Goal: Task Accomplishment & Management: Use online tool/utility

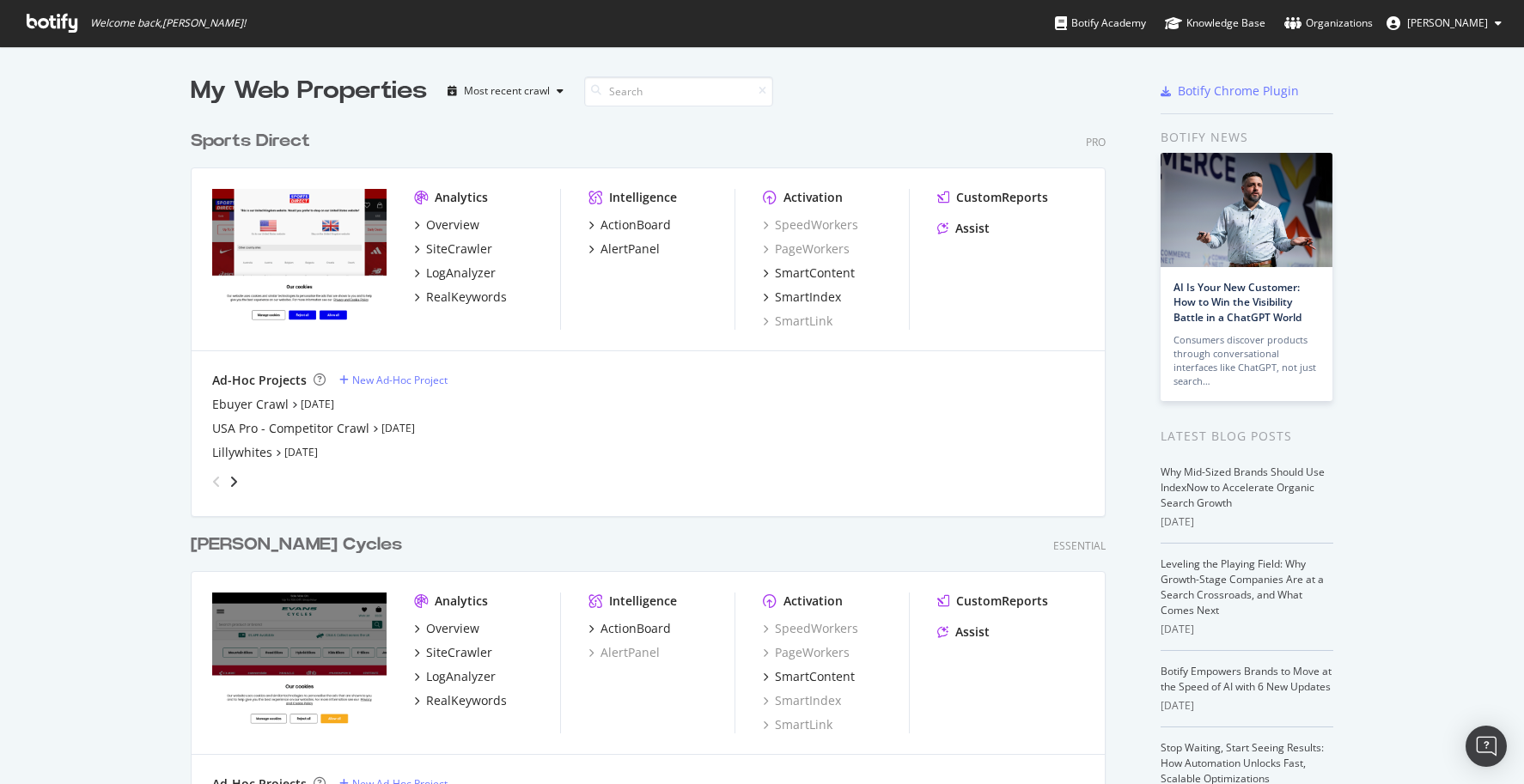
scroll to position [86, 0]
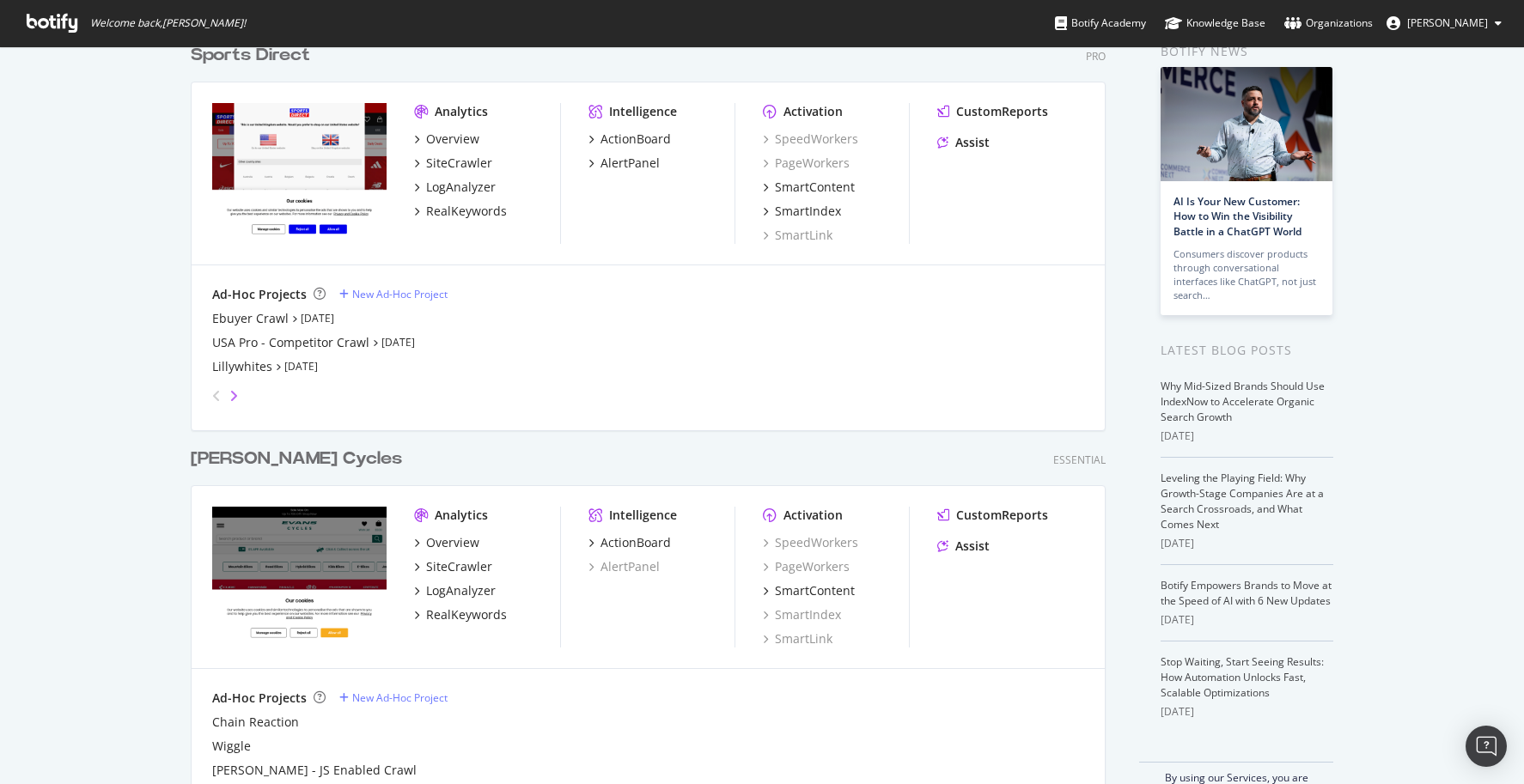
click at [230, 398] on icon "angle-right" at bounding box center [233, 395] width 8 height 14
click at [302, 347] on div "Sports Direct [GEOGRAPHIC_DATA]" at bounding box center [312, 342] width 199 height 17
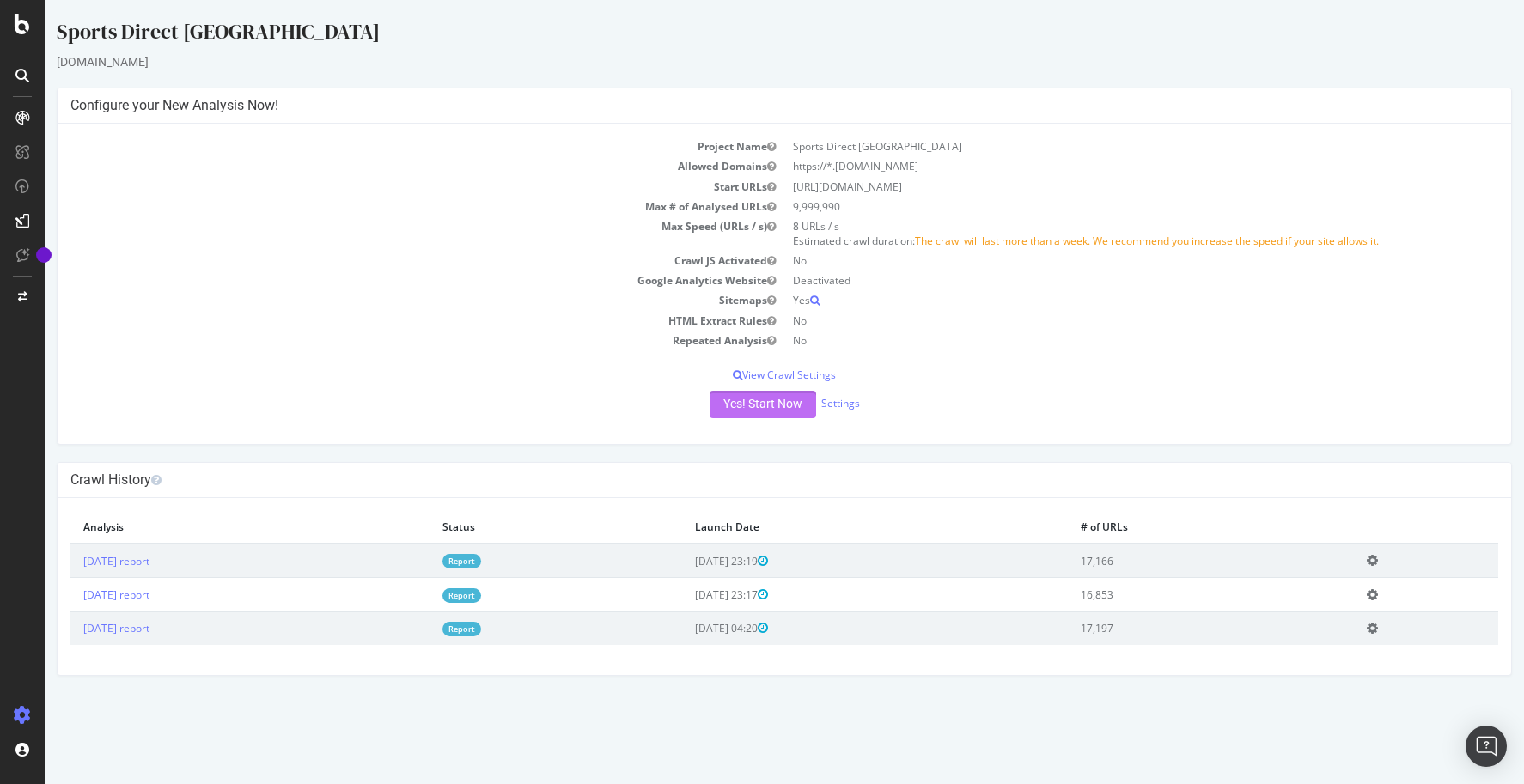
click at [758, 405] on button "Yes! Start Now" at bounding box center [762, 404] width 107 height 27
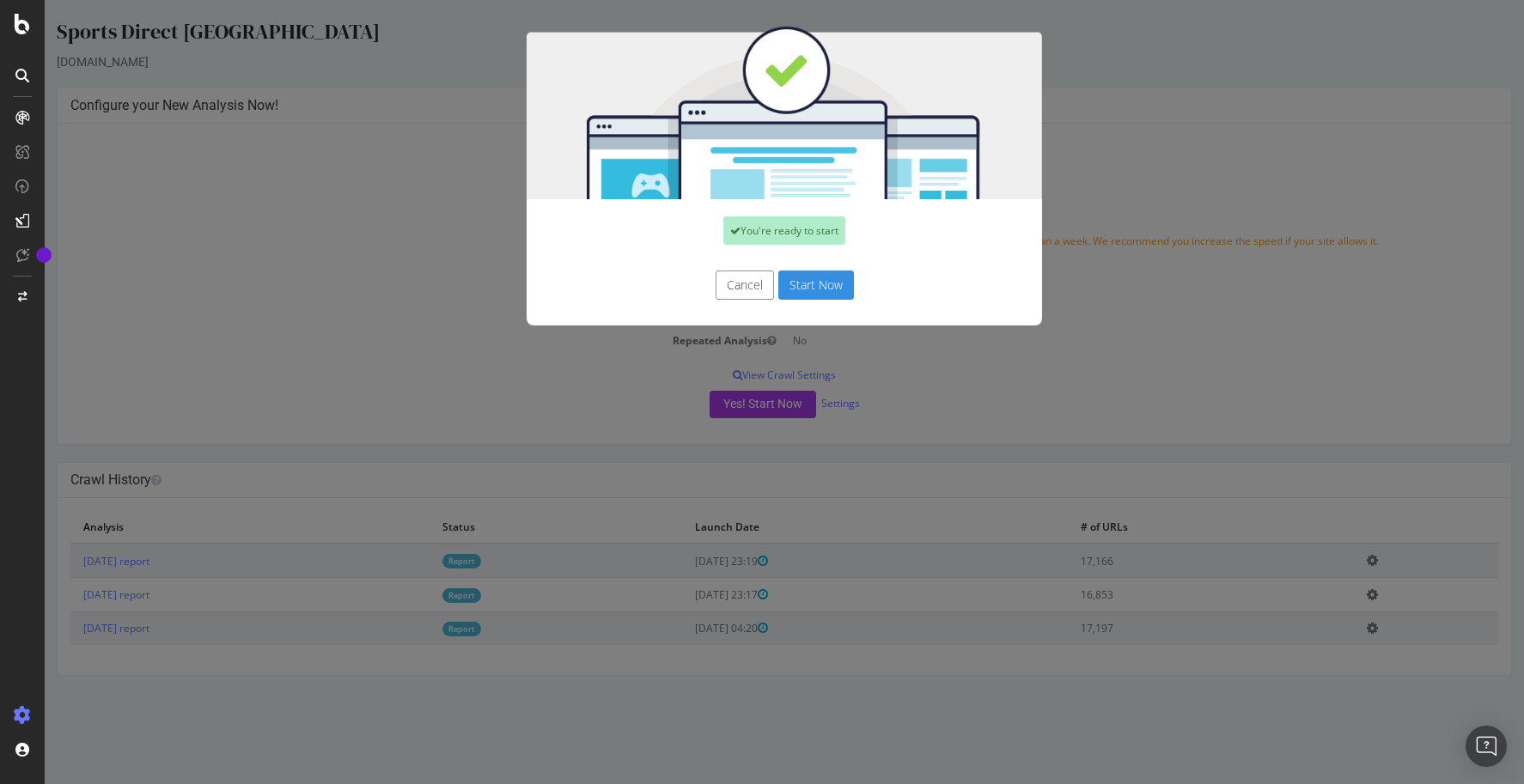
click at [811, 283] on button "Start Now" at bounding box center [815, 285] width 76 height 29
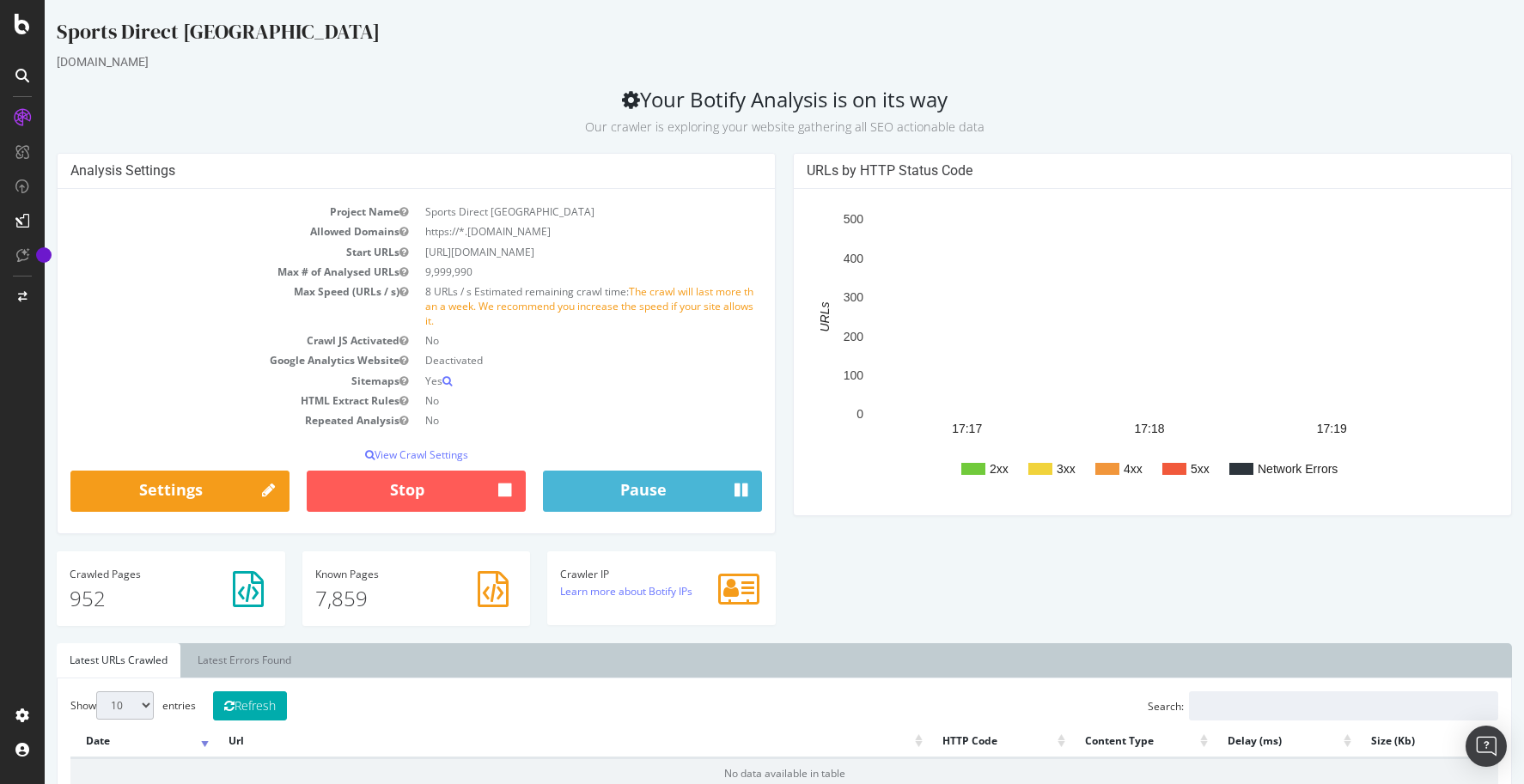
click at [951, 548] on div "Analysis Settings Project Name Sports Direct [GEOGRAPHIC_DATA] Allowed Domains …" at bounding box center [784, 398] width 1473 height 491
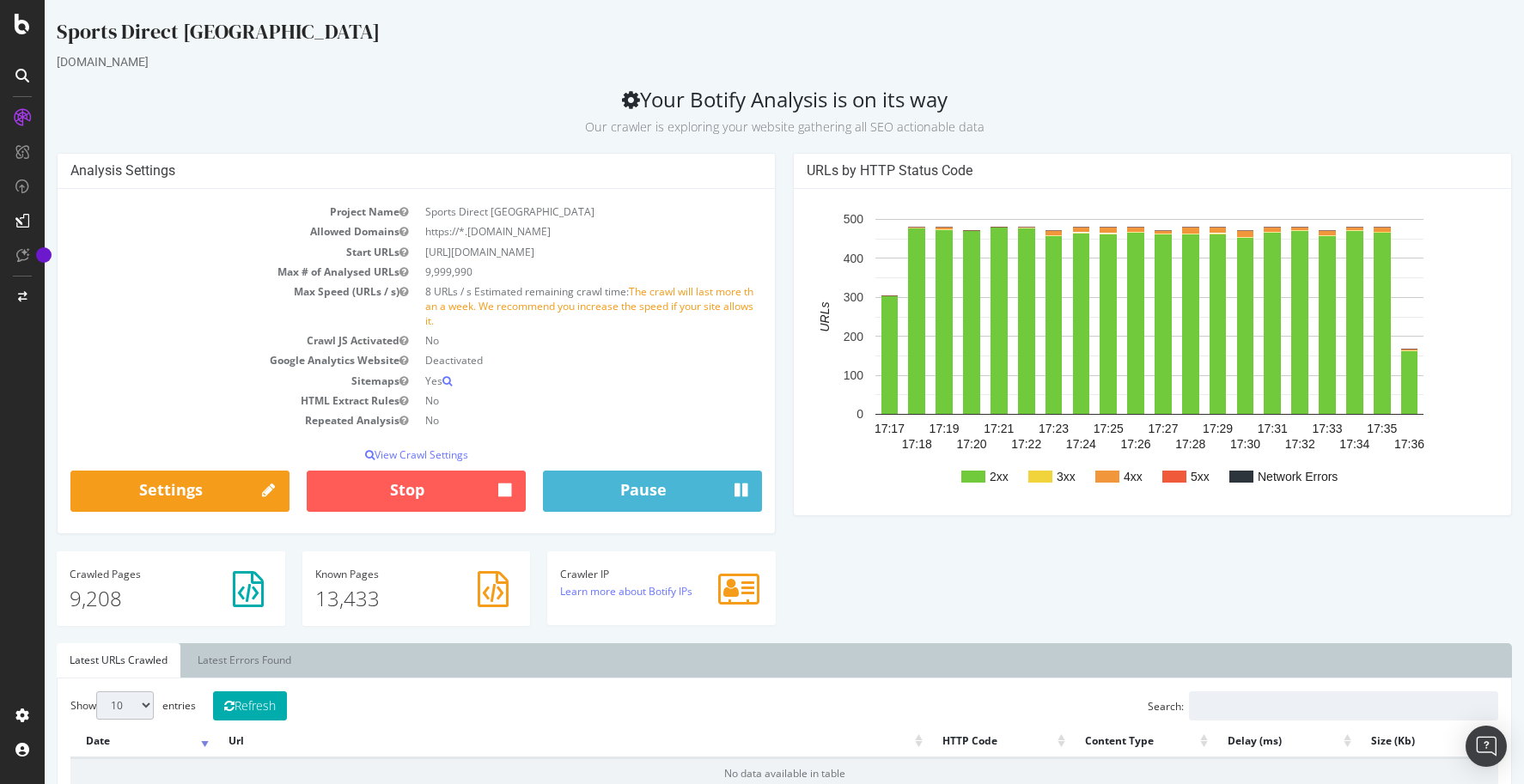
click at [554, 60] on div "[DOMAIN_NAME]" at bounding box center [784, 61] width 1456 height 17
